Goal: Information Seeking & Learning: Learn about a topic

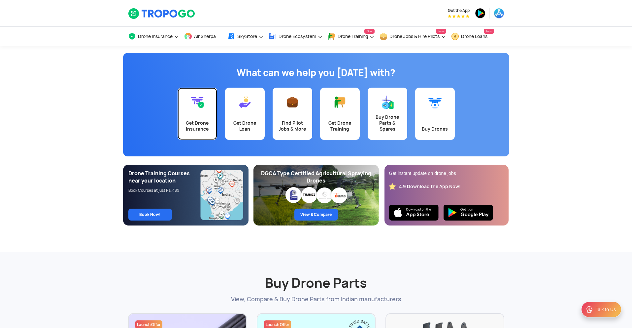
click at [189, 117] on link "Get Drone Insurance" at bounding box center [198, 113] width 40 height 52
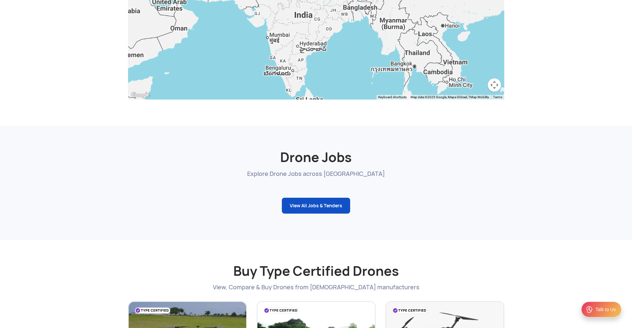
scroll to position [802, 0]
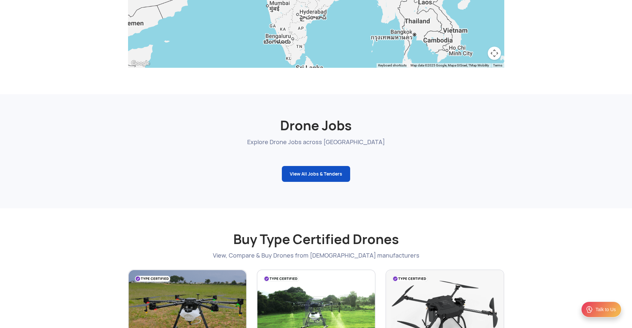
click at [339, 172] on link "View All Jobs & Tenders" at bounding box center [316, 174] width 68 height 16
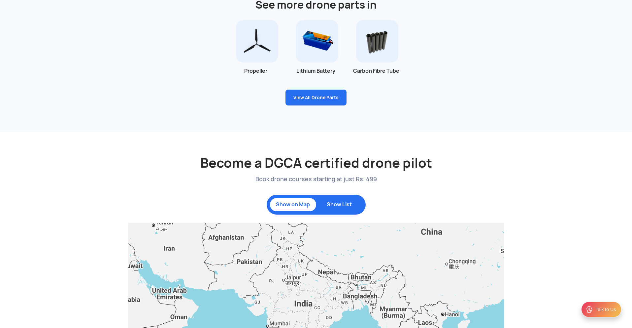
scroll to position [483, 0]
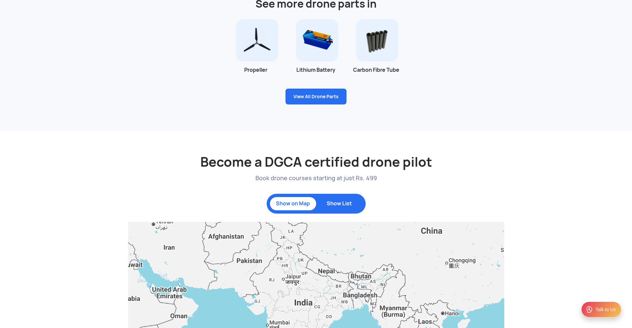
click at [346, 204] on p "Show List" at bounding box center [340, 203] width 40 height 7
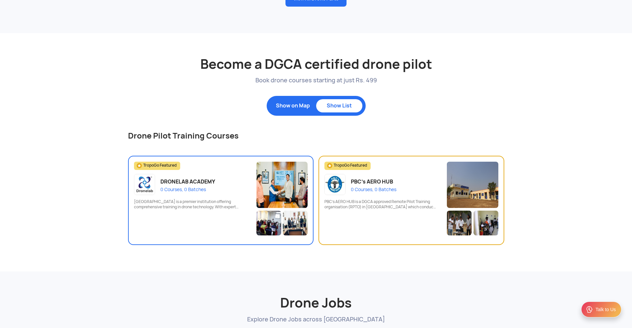
scroll to position [590, 0]
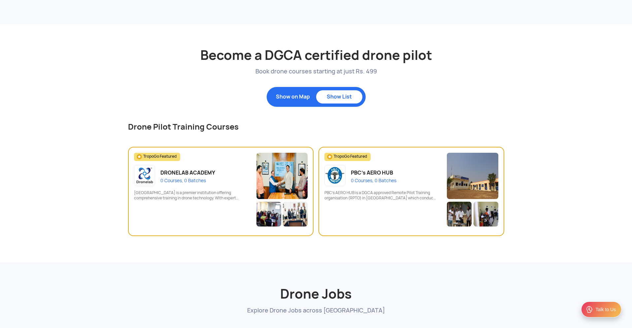
click at [301, 95] on p "Show on Map" at bounding box center [293, 96] width 40 height 7
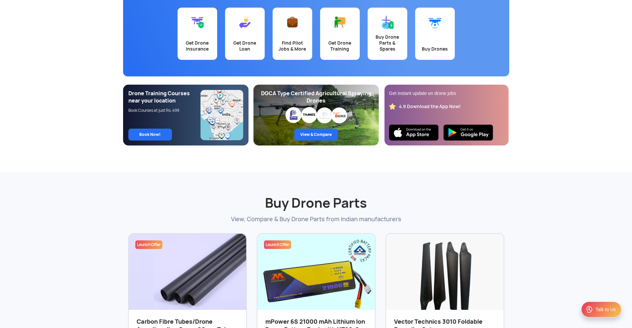
scroll to position [0, 0]
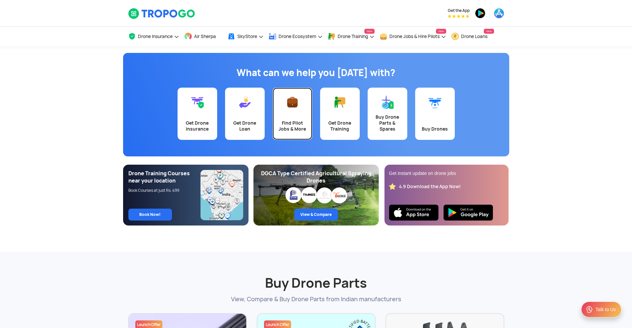
click at [288, 122] on div "Find Pilot Jobs & More" at bounding box center [293, 126] width 32 height 12
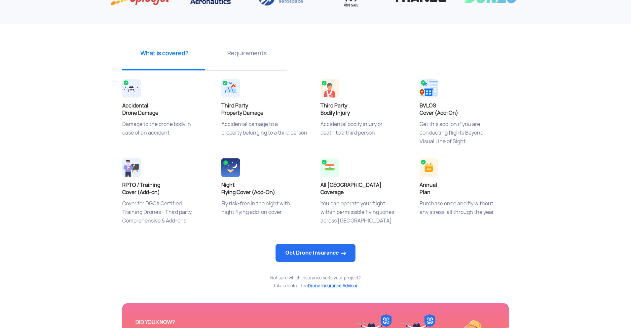
scroll to position [214, 0]
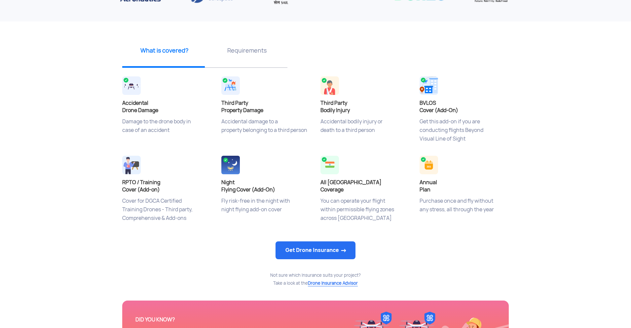
drag, startPoint x: 137, startPoint y: 120, endPoint x: 202, endPoint y: 121, distance: 65.0
click at [202, 121] on p "Damage to the drone body in case of an accident" at bounding box center [166, 133] width 89 height 33
drag, startPoint x: 155, startPoint y: 131, endPoint x: 200, endPoint y: 130, distance: 45.3
click at [190, 130] on p "Damage to the drone body in case of an accident" at bounding box center [166, 133] width 89 height 33
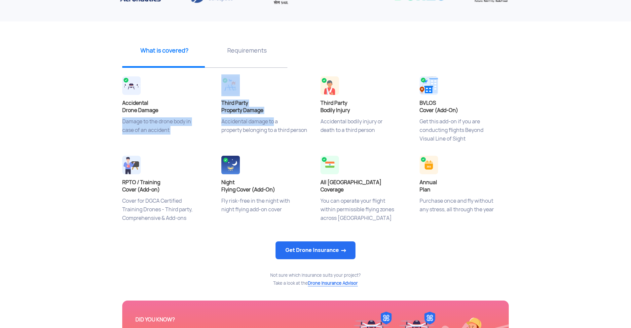
drag, startPoint x: 216, startPoint y: 122, endPoint x: 282, endPoint y: 122, distance: 66.4
click at [276, 122] on div "Accidental Drone Damage Damage to the drone body in case of an accident Third P…" at bounding box center [315, 153] width 396 height 158
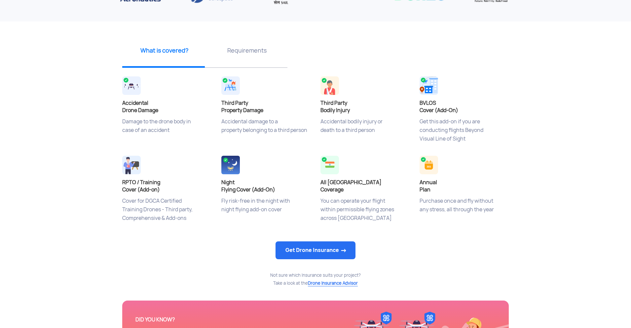
click at [282, 136] on p "Accidental damage to a property belonging to a third person" at bounding box center [265, 133] width 89 height 33
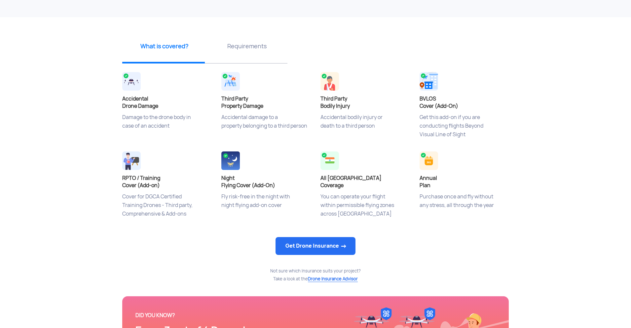
scroll to position [220, 0]
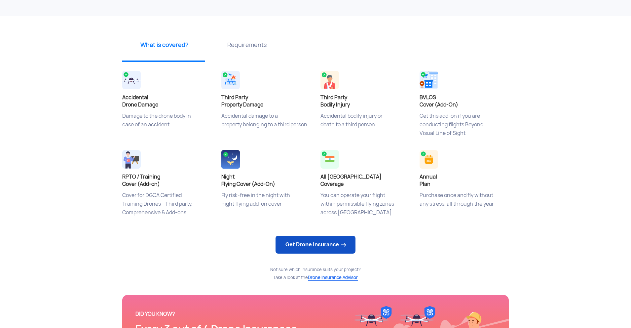
click at [333, 238] on link "Get Drone Insurance" at bounding box center [315, 244] width 80 height 18
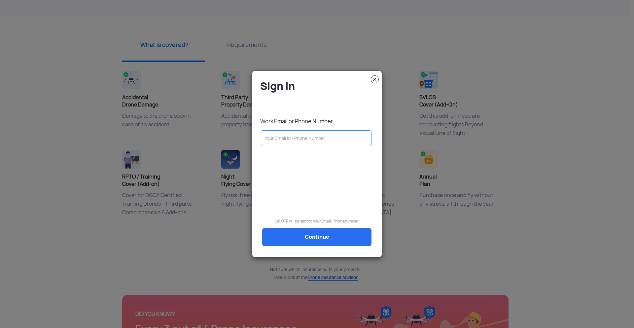
click at [376, 80] on img at bounding box center [375, 79] width 8 height 8
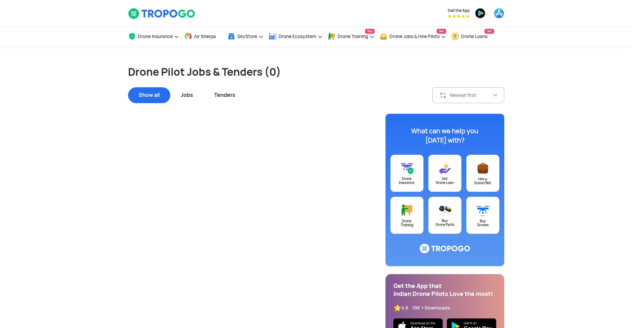
click at [189, 94] on div "Jobs" at bounding box center [186, 95] width 33 height 16
click at [218, 96] on div "Tenders" at bounding box center [225, 95] width 42 height 16
click at [190, 94] on div "Jobs" at bounding box center [186, 95] width 33 height 16
click at [147, 93] on div "Show all" at bounding box center [149, 95] width 42 height 16
click at [204, 39] on span "Air Sherpa" at bounding box center [205, 36] width 22 height 5
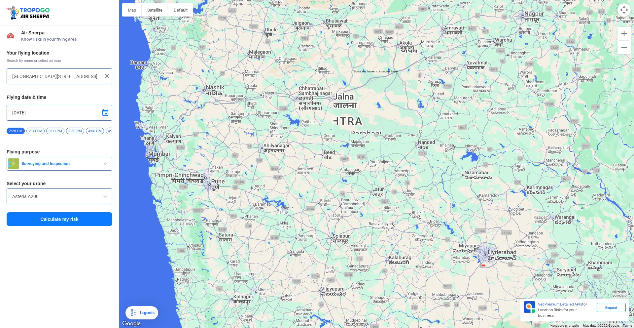
click at [165, 91] on div at bounding box center [376, 164] width 515 height 328
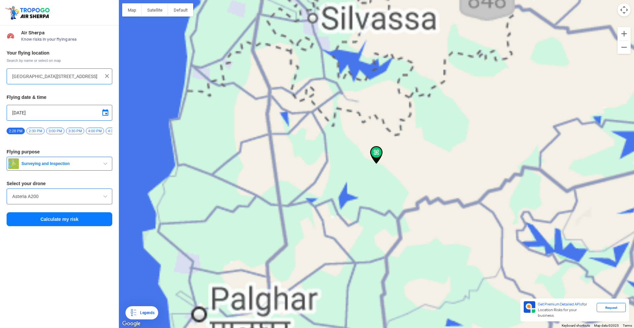
type input "Chandgaon, Maharashtra, India"
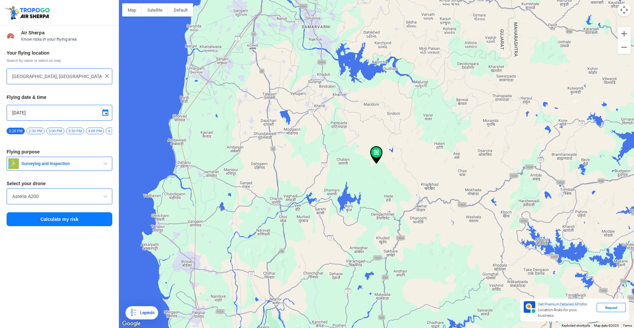
click at [377, 152] on img at bounding box center [376, 155] width 13 height 18
click at [377, 153] on img at bounding box center [376, 155] width 13 height 18
click at [79, 222] on button "Calculate my risk" at bounding box center [60, 219] width 106 height 14
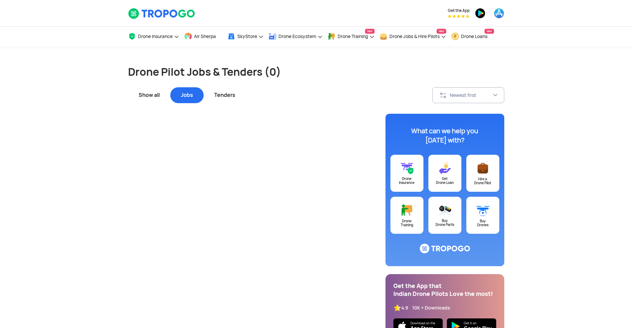
click at [157, 93] on div "Show all" at bounding box center [149, 95] width 42 height 16
click at [228, 97] on div "Tenders" at bounding box center [225, 95] width 42 height 16
click at [176, 94] on div "Jobs" at bounding box center [186, 95] width 33 height 16
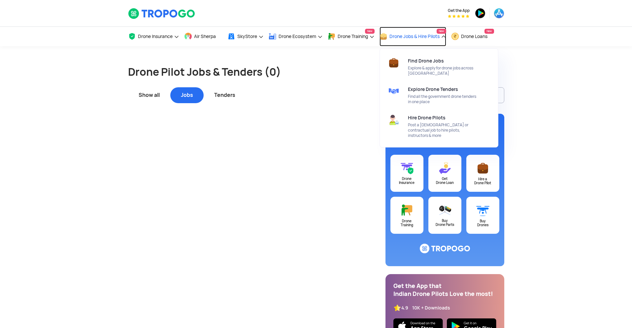
click at [406, 37] on span "Drone Jobs & Hire Pilots" at bounding box center [415, 36] width 50 height 5
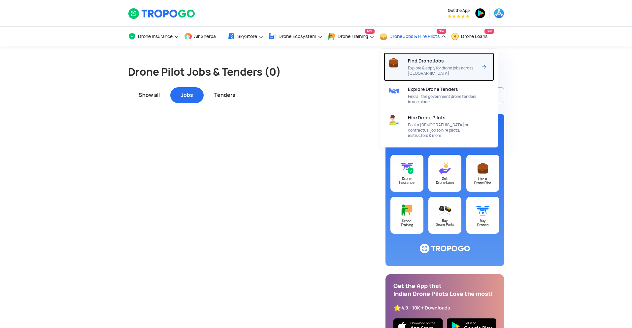
click at [415, 64] on div "Find Drone Jobs Explore & apply for drone jobs across India" at bounding box center [444, 66] width 72 height 28
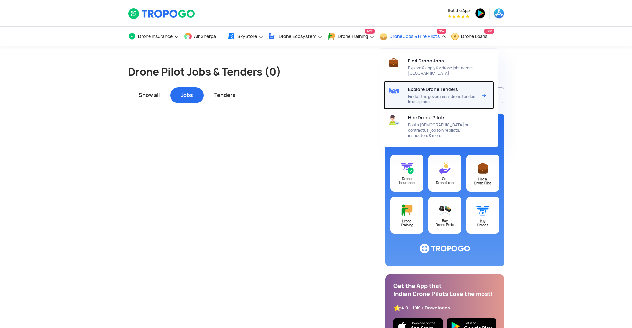
click at [425, 94] on span "Find all the government drone tenders in one place" at bounding box center [443, 99] width 70 height 11
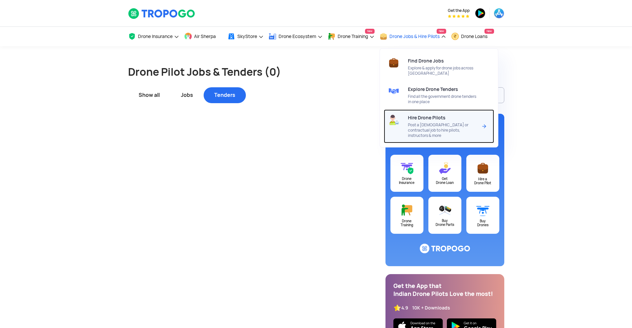
click at [412, 124] on span "Post a [DEMOGRAPHIC_DATA] or contractual job to hire pilots, instructors & more" at bounding box center [443, 130] width 70 height 16
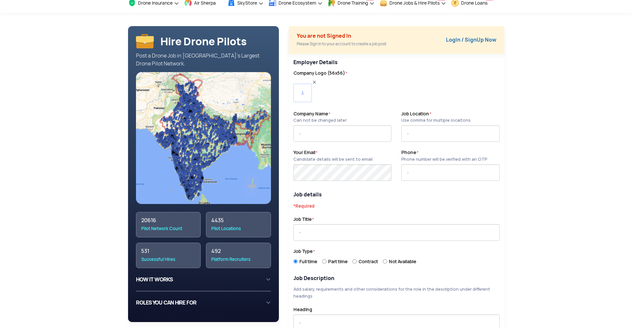
scroll to position [40, 0]
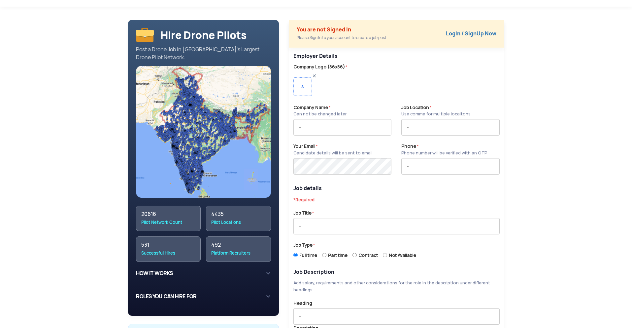
click at [154, 241] on div "531" at bounding box center [168, 244] width 54 height 7
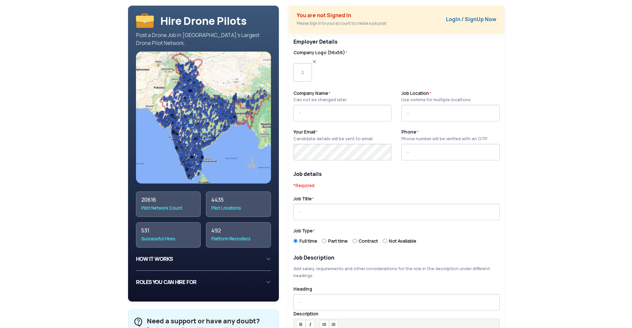
scroll to position [85, 0]
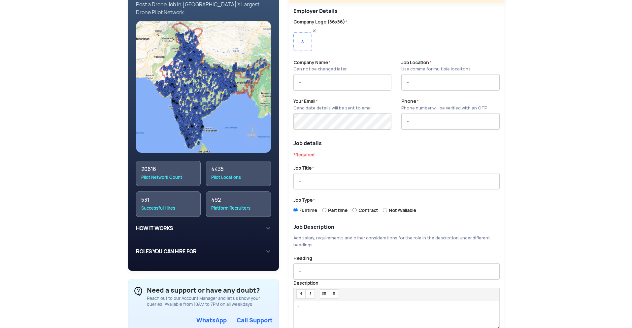
click at [169, 222] on div "HOW IT WORKS 1 Create an account on TropooGo with your work email or phone numb…" at bounding box center [203, 228] width 135 height 12
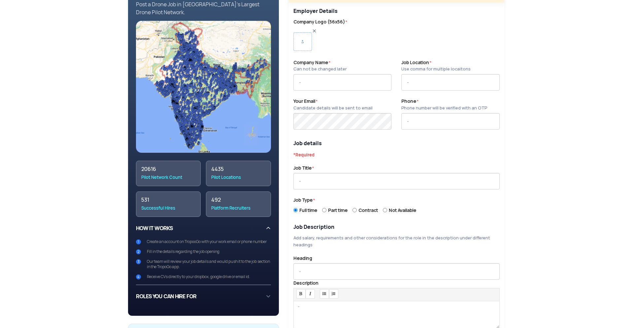
click at [175, 226] on div "HOW IT WORKS 1 Create an account on TropooGo with your work email or phone numb…" at bounding box center [203, 250] width 135 height 57
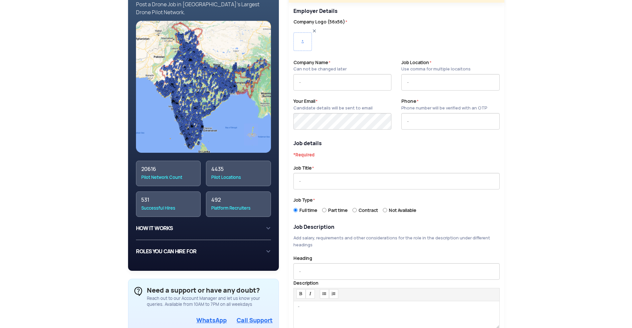
drag, startPoint x: 176, startPoint y: 257, endPoint x: 177, endPoint y: 250, distance: 7.1
click at [176, 255] on div "Hire Drone Pilots Post a Drone Job in India’s Largest Drone Pilot Network. 2061…" at bounding box center [203, 123] width 151 height 296
click at [181, 247] on div "ROLES YOU CAN HIRE FOR Currently, you can hire for the follwing roles on TropoG…" at bounding box center [203, 251] width 135 height 12
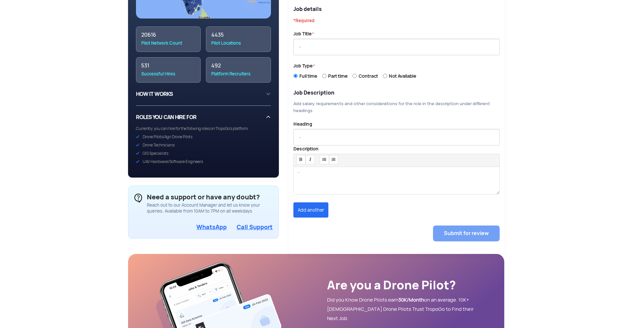
scroll to position [205, 0]
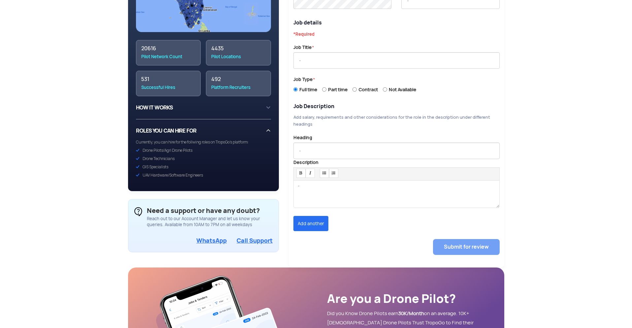
click at [247, 84] on div "Platform Recruiters" at bounding box center [238, 87] width 54 height 7
click at [225, 45] on div "4435" at bounding box center [238, 48] width 54 height 7
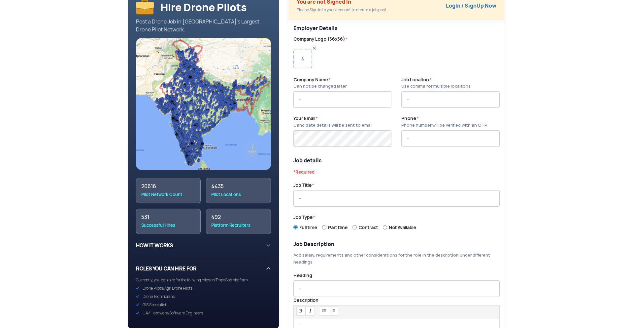
click at [209, 107] on img at bounding box center [203, 104] width 135 height 132
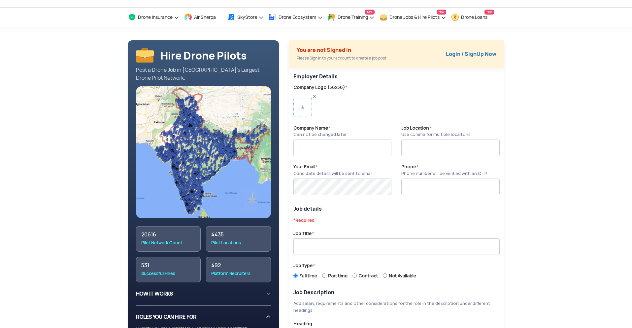
scroll to position [0, 0]
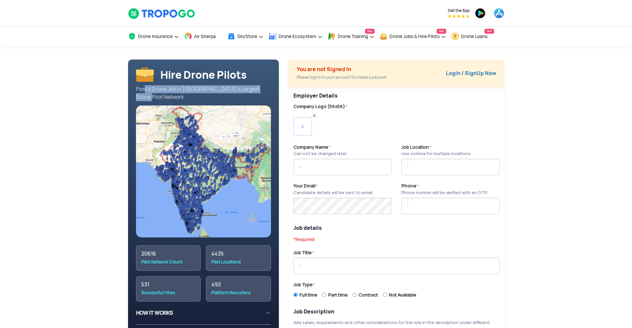
drag, startPoint x: 140, startPoint y: 86, endPoint x: 261, endPoint y: 90, distance: 120.9
click at [261, 90] on div "Post a Drone Job in India’s Largest Drone Pilot Network." at bounding box center [203, 93] width 135 height 16
click at [314, 112] on div "Company Logo (56x56) *" at bounding box center [397, 123] width 216 height 41
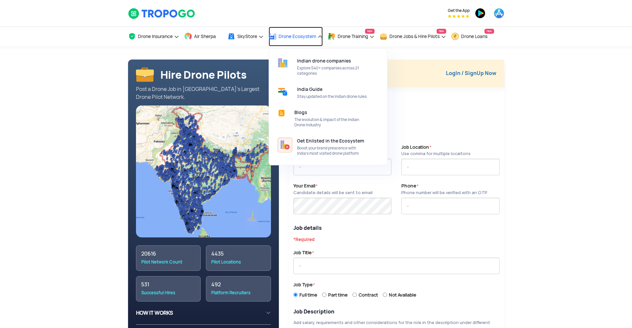
click at [278, 35] on link "Drone Ecosystem" at bounding box center [296, 36] width 54 height 19
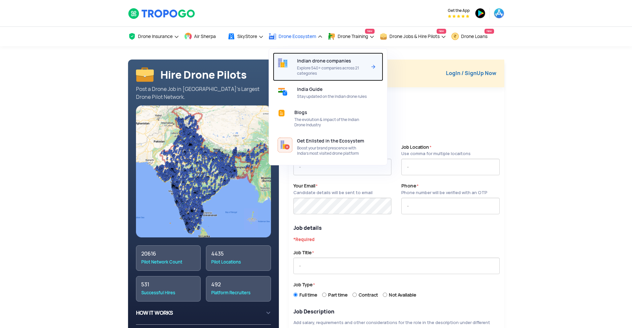
click at [320, 71] on span "Explore 540+ companies across 21 categories" at bounding box center [332, 70] width 70 height 11
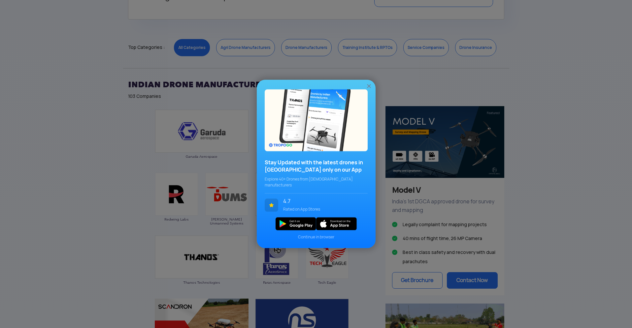
scroll to position [311, 0]
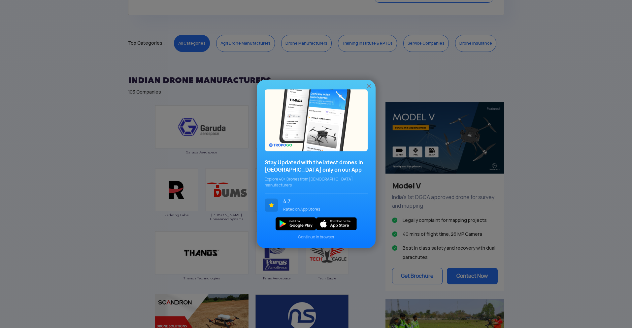
click at [367, 88] on img at bounding box center [369, 86] width 7 height 7
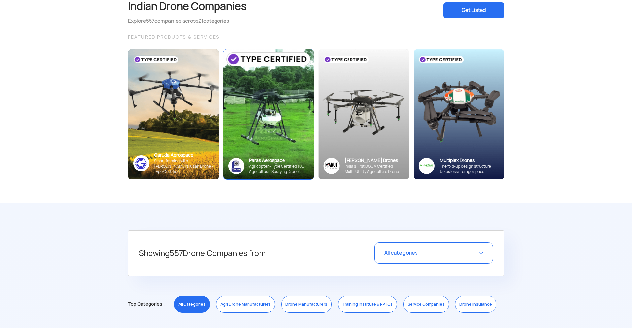
scroll to position [0, 0]
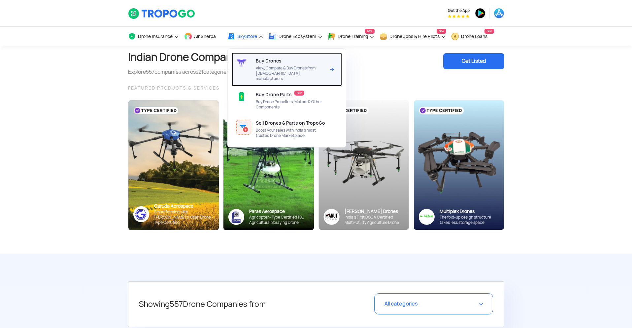
click at [268, 69] on span "View, Compare & Buy Drones from [DEMOGRAPHIC_DATA] manufacturers" at bounding box center [291, 73] width 70 height 16
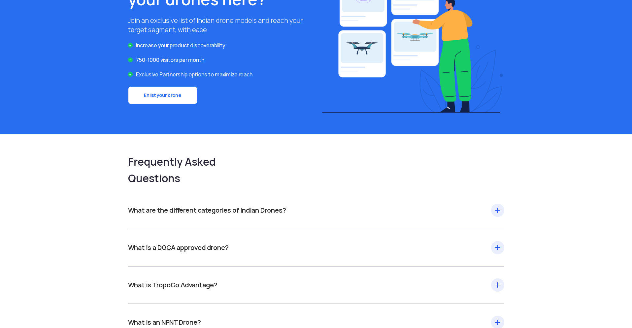
scroll to position [778, 0]
